Goal: Information Seeking & Learning: Check status

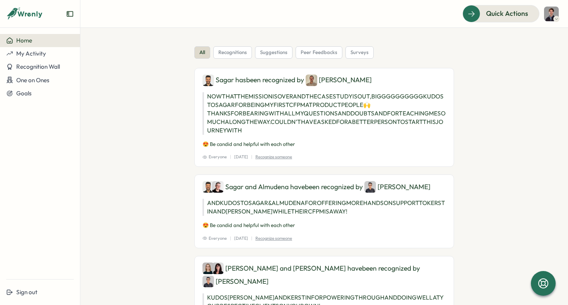
click at [32, 41] on span "Home" at bounding box center [24, 40] width 16 height 7
click at [33, 66] on span "Recognition Wall" at bounding box center [38, 66] width 44 height 7
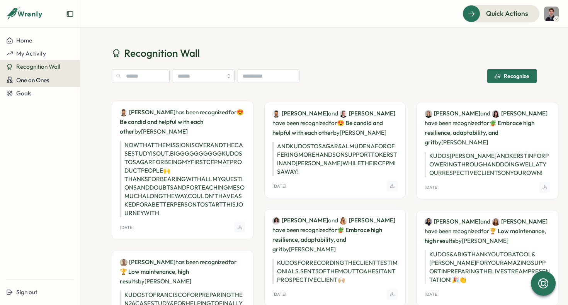
click at [33, 81] on span "One on Ones" at bounding box center [32, 80] width 33 height 7
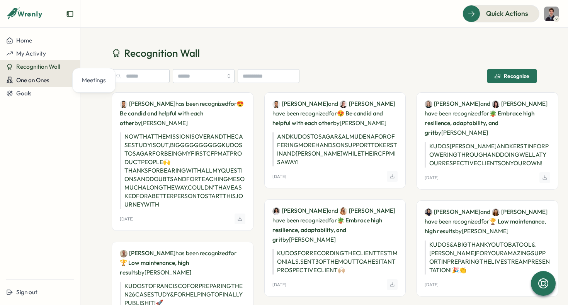
click at [31, 77] on span "One on Ones" at bounding box center [32, 80] width 33 height 7
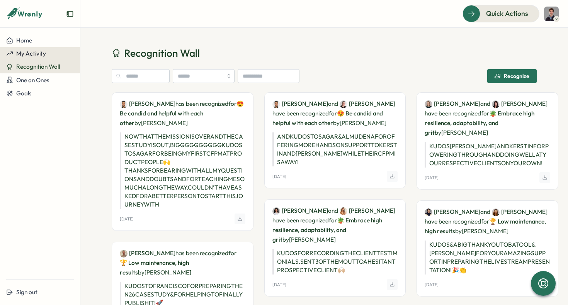
click at [45, 54] on span "My Activity" at bounding box center [31, 53] width 30 height 7
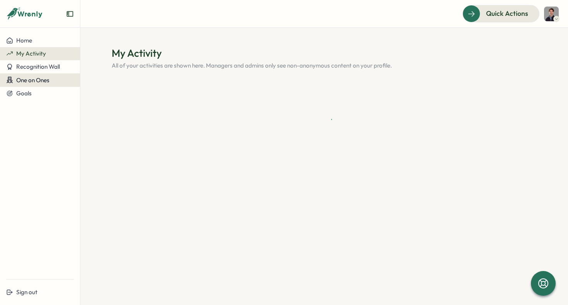
click at [43, 78] on span "One on Ones" at bounding box center [32, 80] width 33 height 7
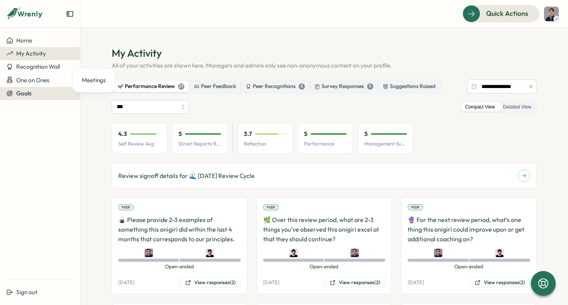
click at [43, 93] on div "Goals" at bounding box center [40, 93] width 68 height 7
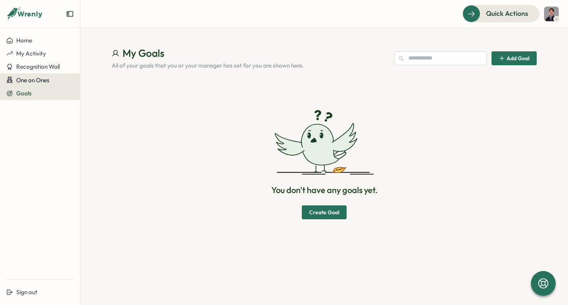
click at [34, 81] on span "One on Ones" at bounding box center [32, 80] width 33 height 7
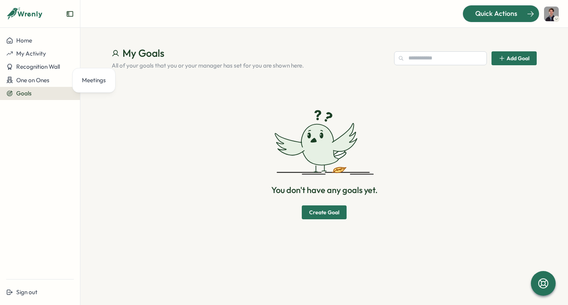
click at [473, 16] on div "Quick Actions" at bounding box center [496, 14] width 70 height 10
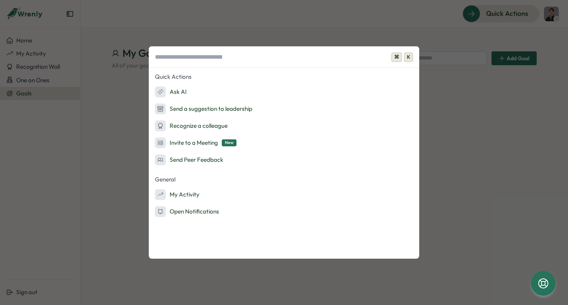
click at [100, 103] on div "⌘ K Quick Actions Ask AI Send a suggestion to leadership Recognize a colleague …" at bounding box center [284, 152] width 568 height 305
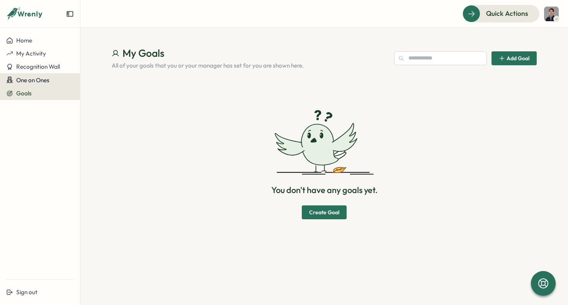
click at [35, 75] on button "One on Ones" at bounding box center [40, 80] width 80 height 14
click at [48, 82] on span "One on Ones" at bounding box center [32, 80] width 33 height 7
click at [46, 69] on span "Recognition Wall" at bounding box center [38, 66] width 44 height 7
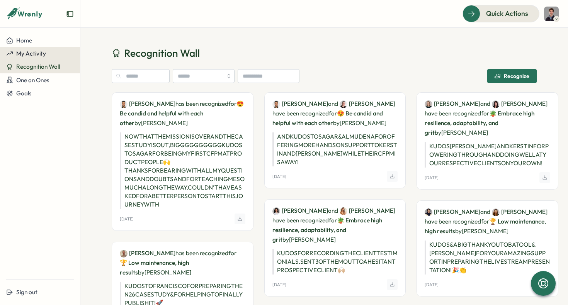
click at [52, 56] on div "My Activity" at bounding box center [40, 53] width 68 height 7
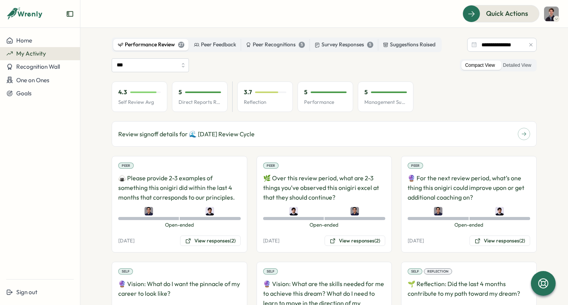
scroll to position [43, 0]
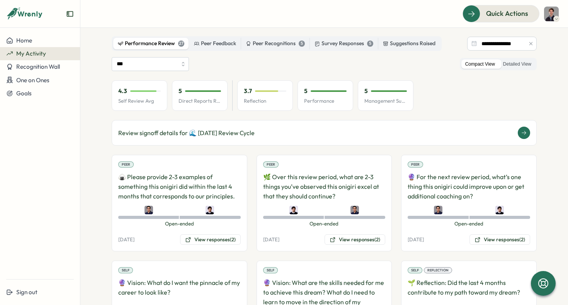
click at [219, 136] on p "Review signoff details for 🌊 [DATE] Review Cycle" at bounding box center [186, 133] width 136 height 10
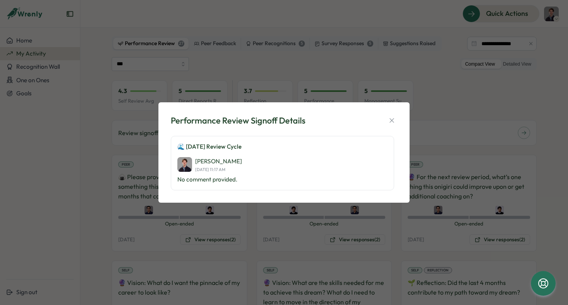
click at [224, 174] on div "[PERSON_NAME] [DATE] 11:17 AM No comment provided." at bounding box center [282, 170] width 210 height 27
click at [221, 149] on p "🌊 [DATE] Review Cycle" at bounding box center [282, 147] width 210 height 9
click at [253, 186] on div "🌊 [DATE] Review Cycle [PERSON_NAME] [DATE] 11:17 AM No comment provided." at bounding box center [282, 163] width 223 height 54
click at [226, 181] on p "No comment provided." at bounding box center [282, 179] width 210 height 9
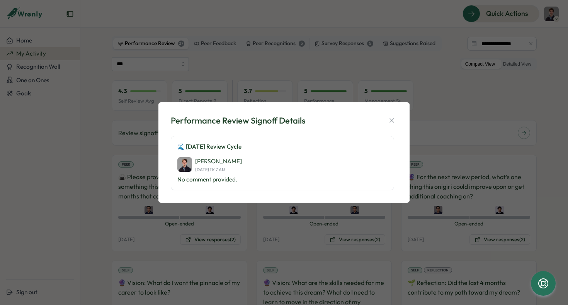
click at [208, 142] on div "🌊 [DATE] Review Cycle [PERSON_NAME] [DATE] 11:17 AM No comment provided." at bounding box center [282, 163] width 223 height 54
click at [391, 121] on icon "button" at bounding box center [391, 121] width 4 height 4
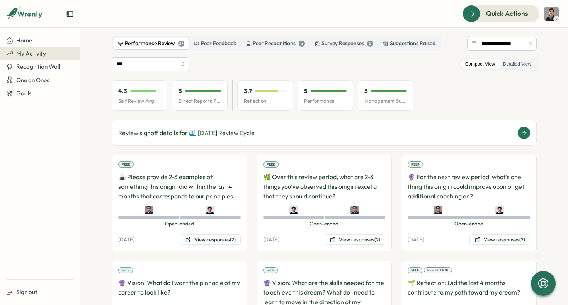
click at [526, 134] on button at bounding box center [524, 133] width 12 height 12
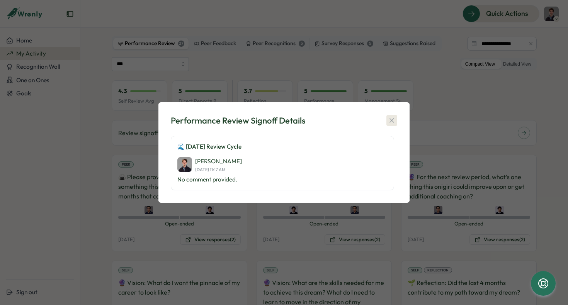
click at [388, 123] on icon "button" at bounding box center [392, 121] width 8 height 8
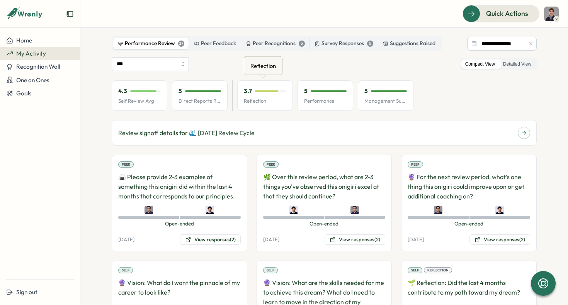
click at [260, 98] on p "Reflection" at bounding box center [265, 101] width 43 height 7
click at [326, 97] on div "5 Performance" at bounding box center [326, 95] width 56 height 31
click at [256, 93] on div "3.7" at bounding box center [265, 91] width 43 height 9
click at [172, 68] on div "Direct Reports Review Avg" at bounding box center [198, 66] width 71 height 12
click at [145, 64] on input "***" at bounding box center [150, 64] width 77 height 14
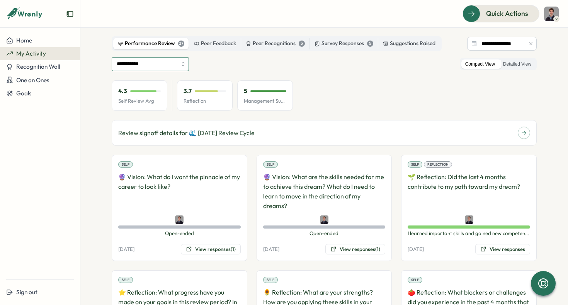
type input "**********"
click at [272, 41] on div "Peer Recognitions 5" at bounding box center [275, 43] width 59 height 9
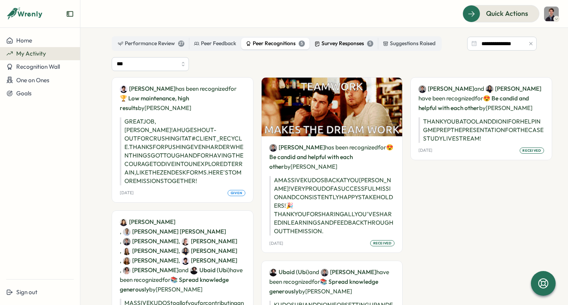
click at [343, 45] on div "Survey Responses 5" at bounding box center [344, 43] width 59 height 9
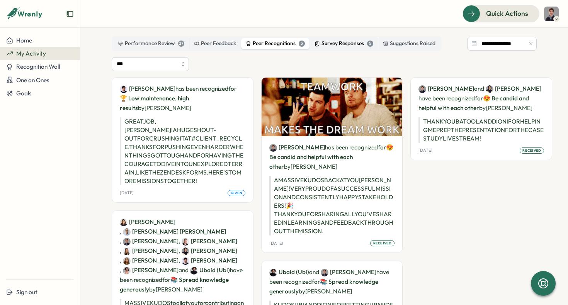
scroll to position [10, 0]
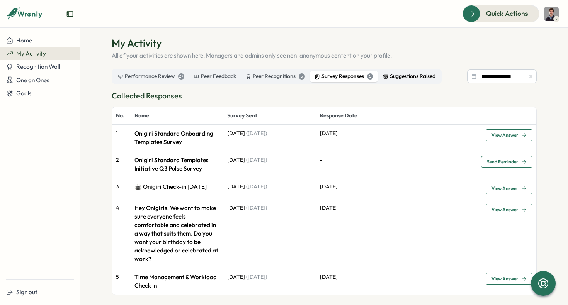
click at [380, 77] on label "Suggestions Raised" at bounding box center [409, 77] width 62 height 12
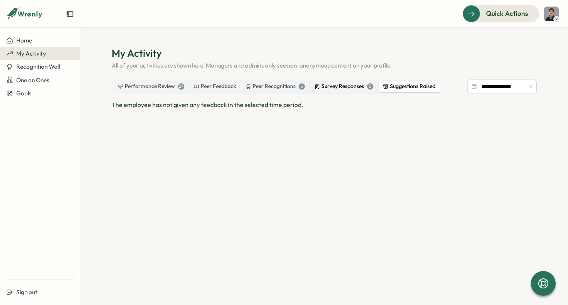
click at [343, 89] on div "Survey Responses 5" at bounding box center [344, 86] width 59 height 9
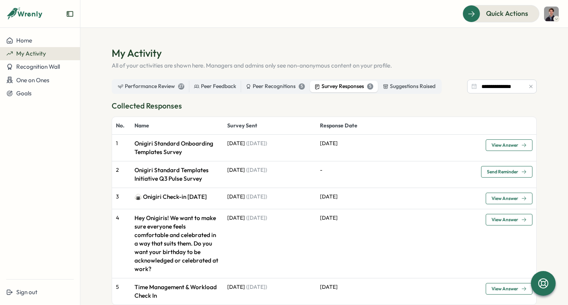
scroll to position [10, 0]
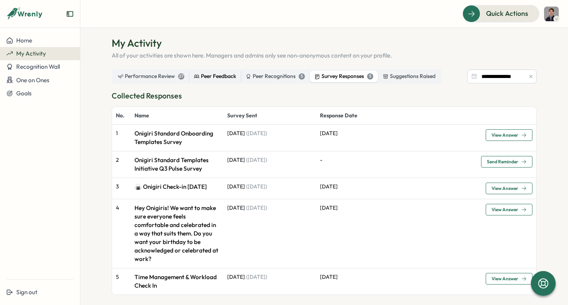
click at [214, 78] on div "Peer Feedback" at bounding box center [215, 76] width 42 height 9
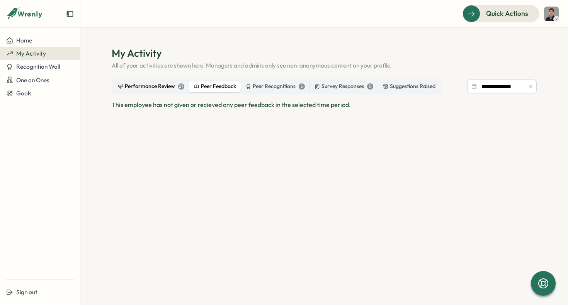
click at [150, 90] on div "Performance Review 27" at bounding box center [151, 86] width 66 height 9
